Goal: Task Accomplishment & Management: Manage account settings

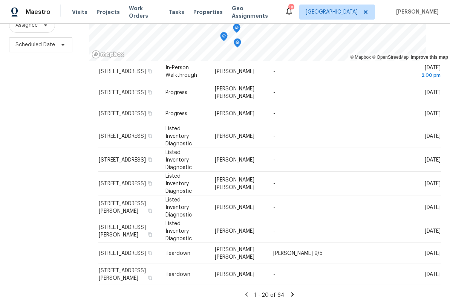
scroll to position [102, 0]
click at [290, 291] on icon at bounding box center [292, 294] width 7 height 7
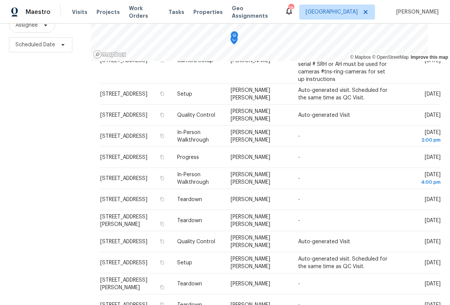
scroll to position [73, 0]
click at [0, 0] on icon at bounding box center [0, 0] width 0 height 0
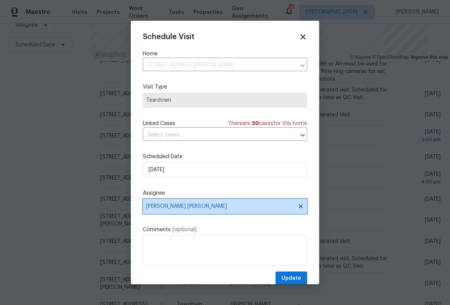
click at [230, 210] on span "[PERSON_NAME] [PERSON_NAME]" at bounding box center [220, 207] width 148 height 6
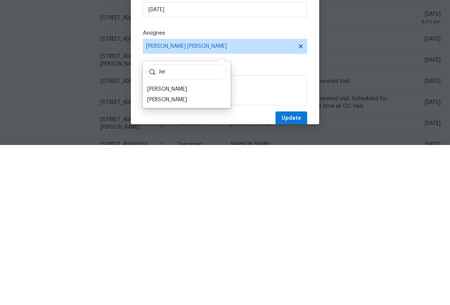
type input "Jer"
click at [176, 256] on div "[PERSON_NAME]" at bounding box center [167, 260] width 40 height 8
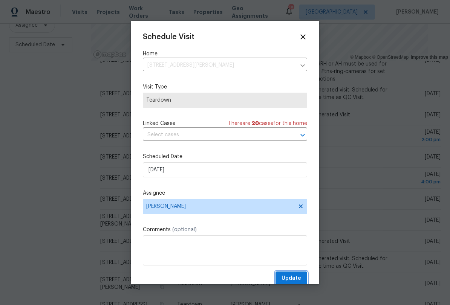
click at [294, 279] on span "Update" at bounding box center [292, 278] width 20 height 9
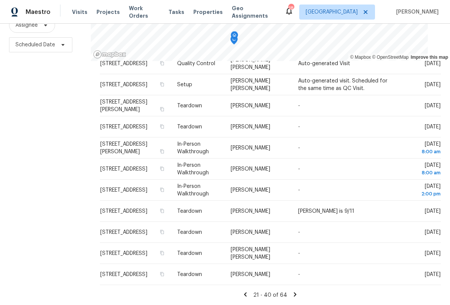
scroll to position [102, 0]
click at [248, 291] on icon at bounding box center [245, 294] width 7 height 7
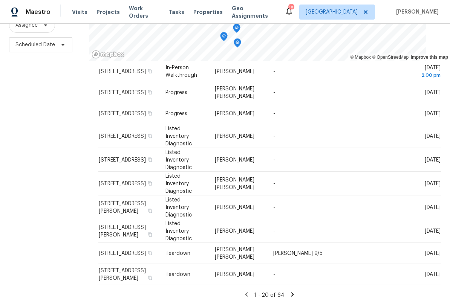
scroll to position [509, 0]
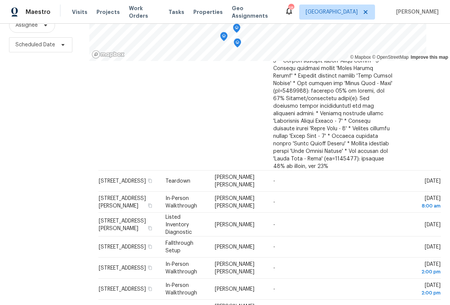
scroll to position [273, 0]
click at [0, 0] on icon at bounding box center [0, 0] width 0 height 0
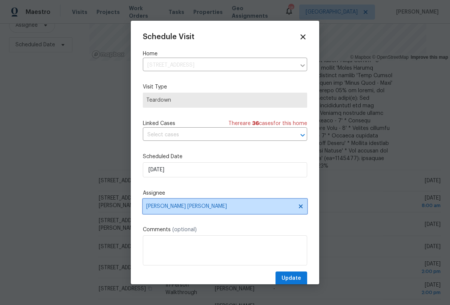
click at [206, 210] on span "[PERSON_NAME] [PERSON_NAME]" at bounding box center [220, 207] width 148 height 6
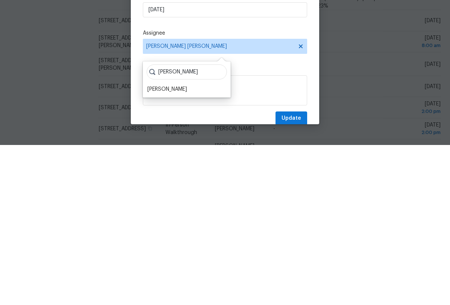
type input "[PERSON_NAME]"
click at [186, 244] on div "[PERSON_NAME]" at bounding box center [186, 249] width 83 height 11
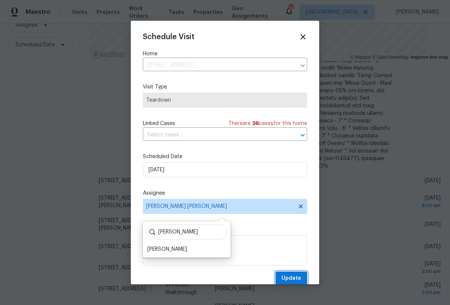
click at [298, 281] on span "Update" at bounding box center [292, 278] width 20 height 9
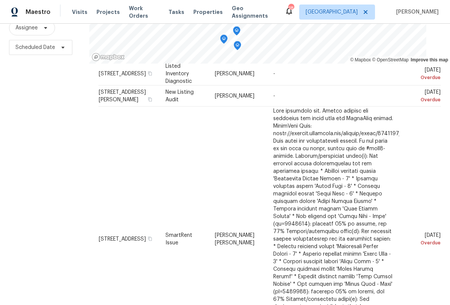
scroll to position [74, 0]
click at [0, 0] on icon at bounding box center [0, 0] width 0 height 0
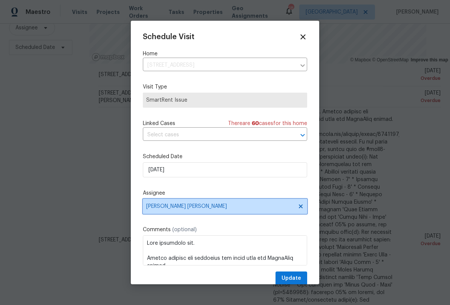
click at [300, 209] on icon at bounding box center [301, 207] width 4 height 4
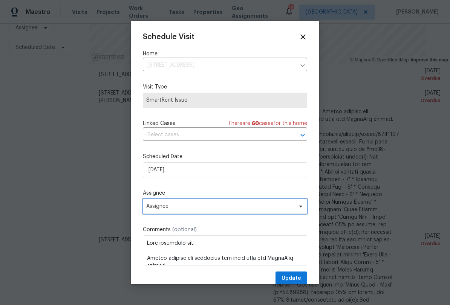
click at [203, 210] on span "Assignee" at bounding box center [220, 207] width 148 height 6
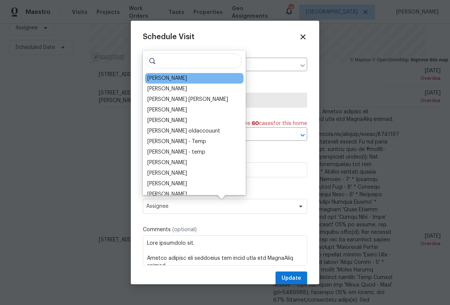
click at [174, 77] on div "[PERSON_NAME]" at bounding box center [167, 79] width 40 height 8
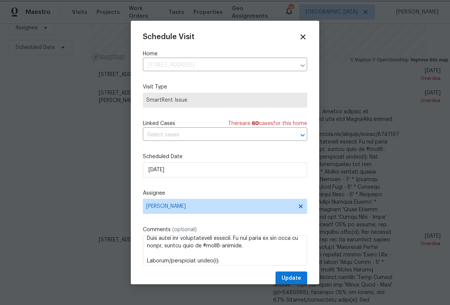
scroll to position [67, 0]
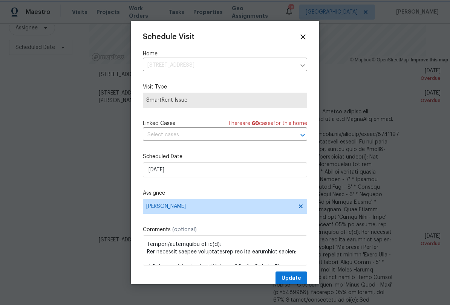
click at [291, 278] on span "Update" at bounding box center [292, 278] width 20 height 9
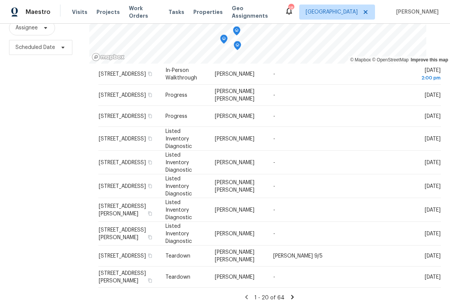
scroll to position [509, 0]
